Goal: Information Seeking & Learning: Learn about a topic

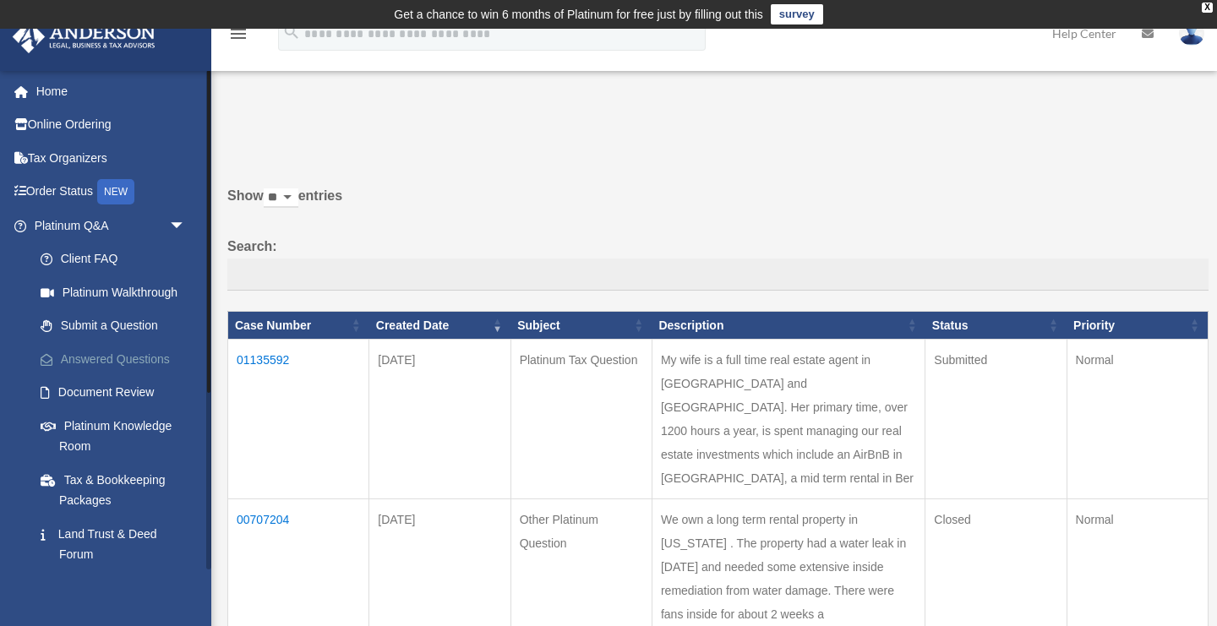
click at [122, 351] on link "Answered Questions" at bounding box center [118, 359] width 188 height 34
click at [455, 171] on div "Do you really want to log out? Yes No Show ** ** ** *** entries Search: Case Nu…" at bounding box center [711, 473] width 993 height 693
